Goal: Task Accomplishment & Management: Manage account settings

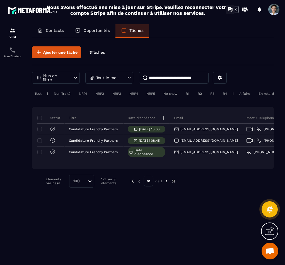
click at [236, 10] on link at bounding box center [230, 9] width 11 height 11
click at [81, 216] on div "Ajouter une tâche 3 Tâches Plus de filtre Tout le monde Tout | Non Traité NRP1 …" at bounding box center [153, 151] width 242 height 226
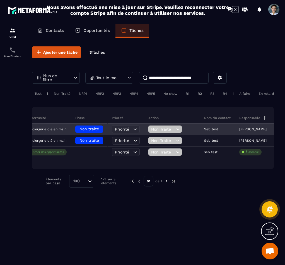
scroll to position [0, 278]
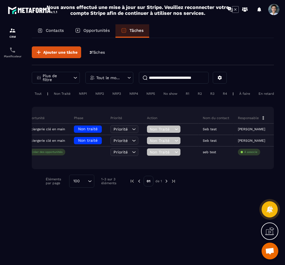
click at [126, 222] on div "Ajouter une tâche 3 Tâches Plus de filtre Tout le monde Tout | Non Traité NRP1 …" at bounding box center [153, 151] width 242 height 226
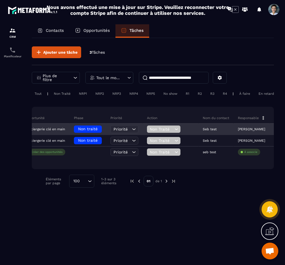
click at [199, 131] on div "Seb test" at bounding box center [216, 129] width 35 height 11
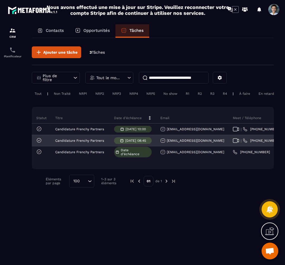
scroll to position [0, 0]
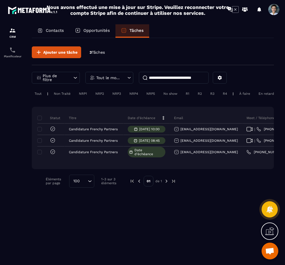
click at [99, 76] on p "Tout le monde" at bounding box center [108, 78] width 25 height 4
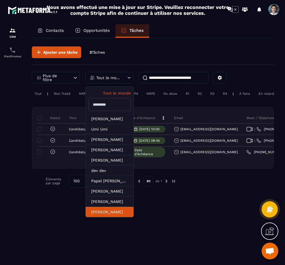
click at [106, 210] on li "[PERSON_NAME]" at bounding box center [110, 212] width 48 height 10
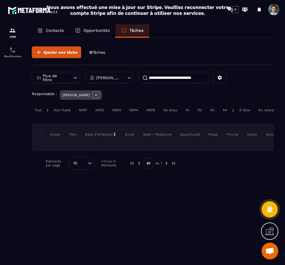
click at [99, 94] on icon at bounding box center [96, 95] width 7 height 7
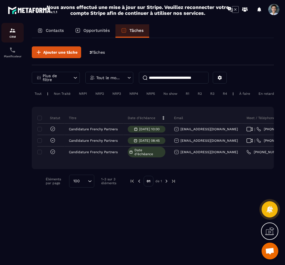
click at [18, 33] on div "CRM" at bounding box center [12, 32] width 22 height 11
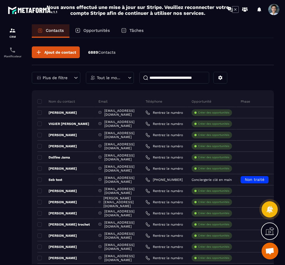
click at [88, 31] on p "Opportunités" at bounding box center [96, 30] width 27 height 5
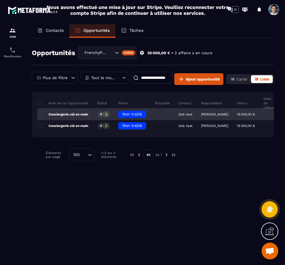
click at [66, 116] on p "Conciergerie clé en main" at bounding box center [62, 114] width 51 height 4
